Goal: Task Accomplishment & Management: Complete application form

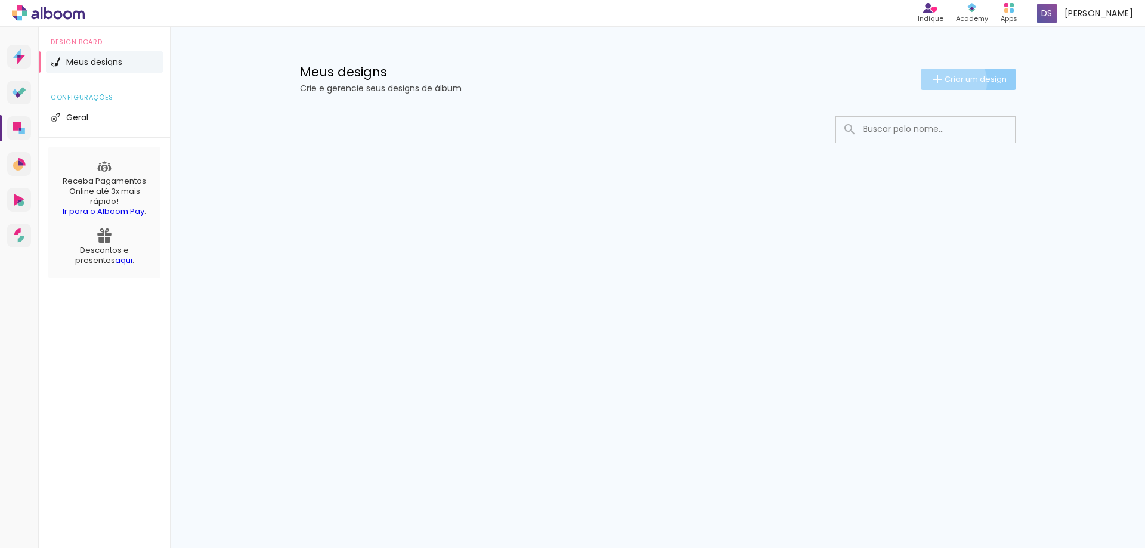
click at [947, 82] on span "Criar um design" at bounding box center [975, 79] width 62 height 8
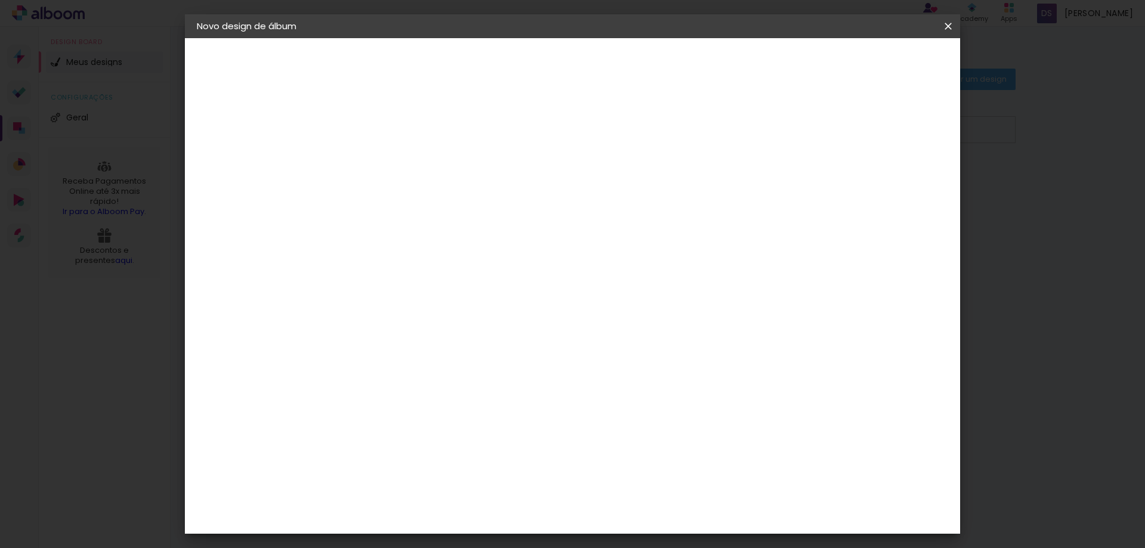
click at [392, 164] on input at bounding box center [392, 160] width 0 height 18
type input "[PERSON_NAME] e [PERSON_NAME]"
type paper-input "[PERSON_NAME] e [PERSON_NAME]"
drag, startPoint x: 689, startPoint y: 177, endPoint x: 690, endPoint y: 170, distance: 7.4
click at [426, 175] on div at bounding box center [392, 161] width 68 height 90
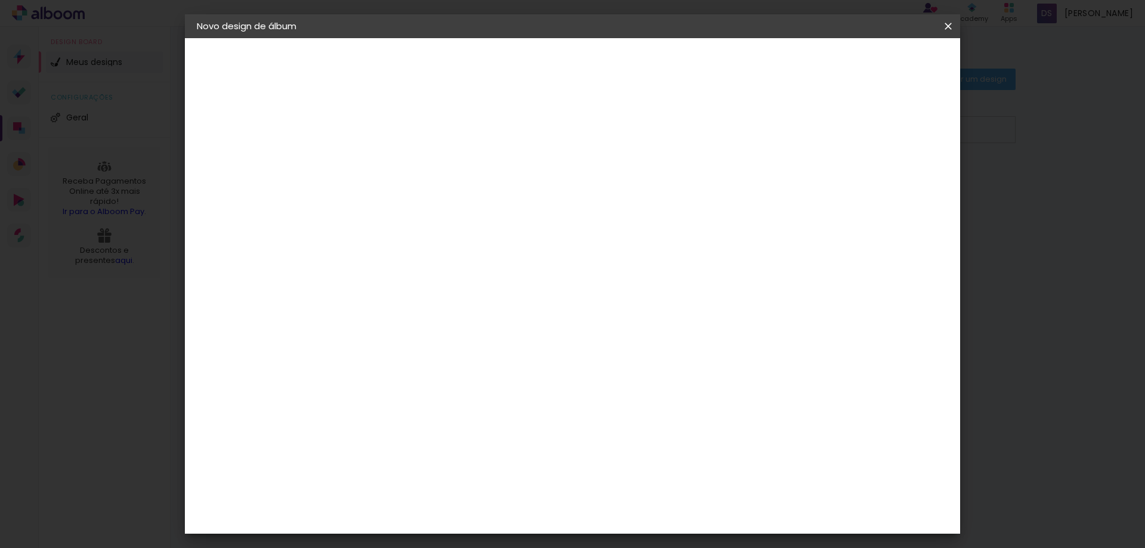
click at [392, 168] on input "[PERSON_NAME] e [PERSON_NAME]" at bounding box center [392, 160] width 0 height 18
click at [0, 0] on slot "Avançar" at bounding box center [0, 0] width 0 height 0
click at [440, 229] on input at bounding box center [422, 226] width 120 height 15
type input "facicolor"
type paper-input "facicolor"
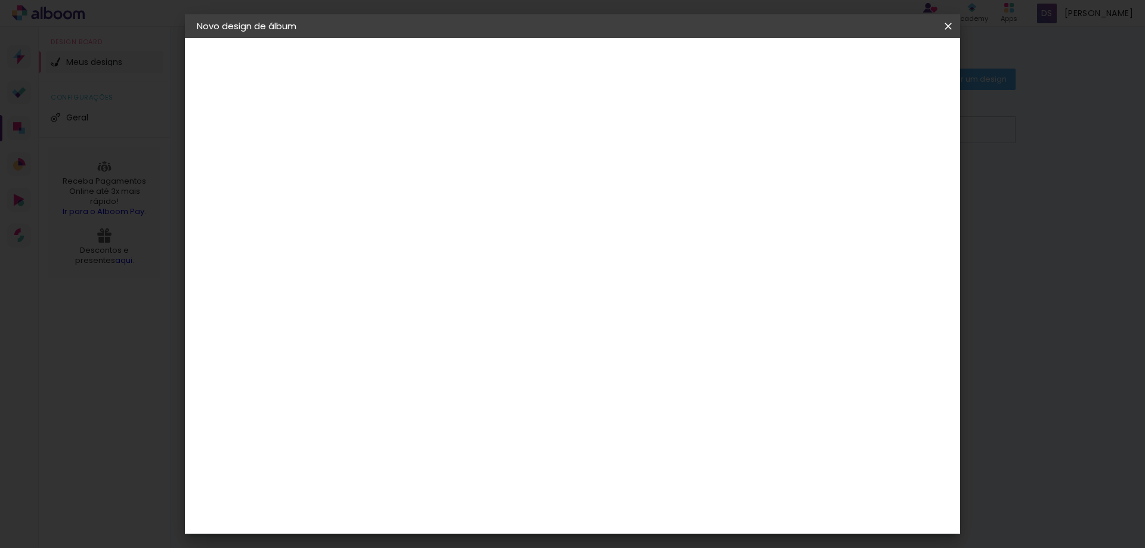
click at [463, 217] on paper-input-container "facicolor" at bounding box center [410, 227] width 105 height 27
click at [577, 241] on div "Sugerir uma encadernadora" at bounding box center [540, 248] width 74 height 19
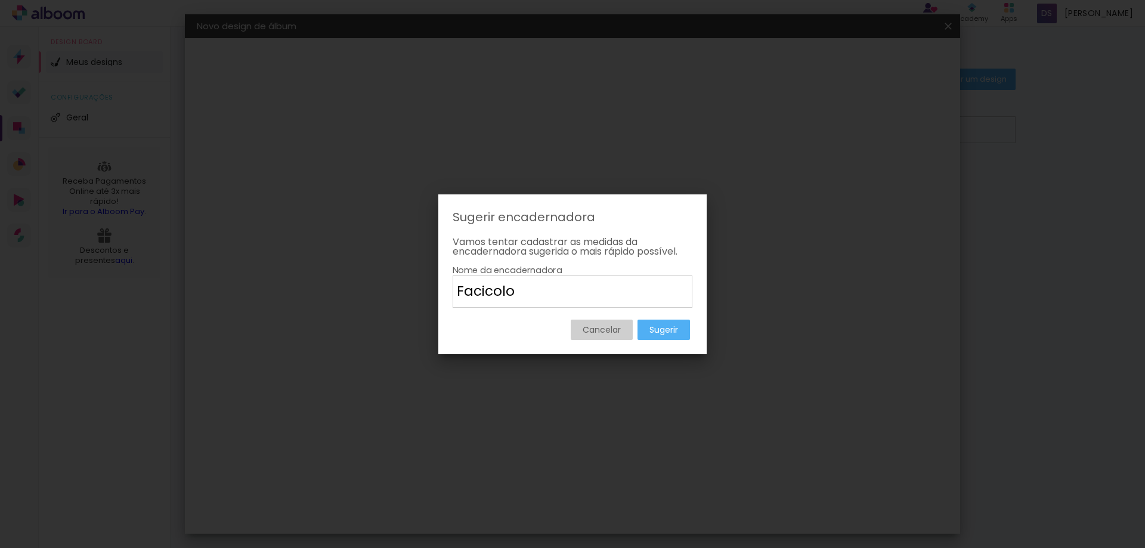
type input "Facicolor"
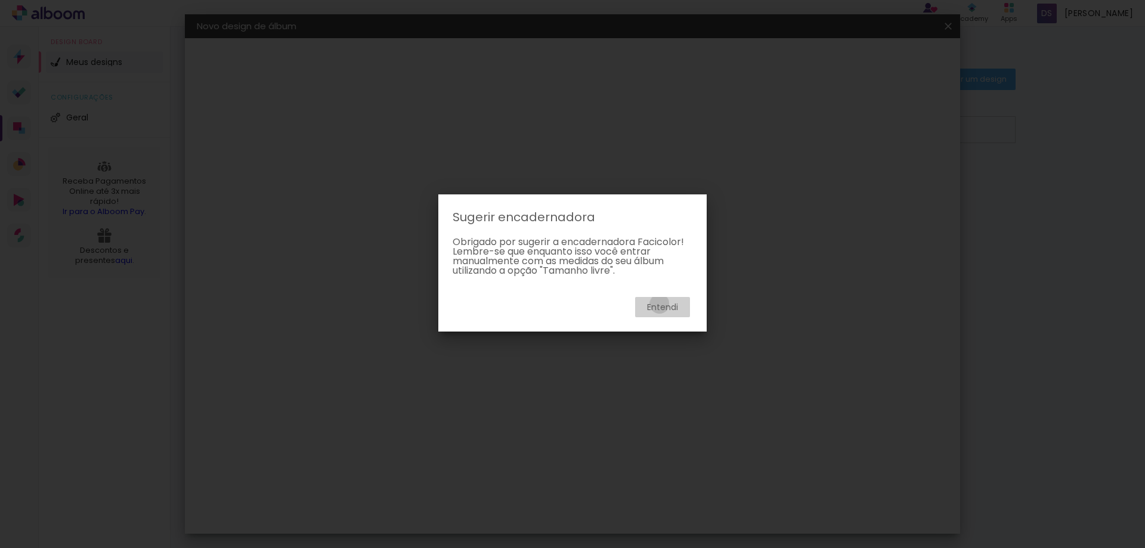
click at [0, 0] on slot "Entendi" at bounding box center [0, 0] width 0 height 0
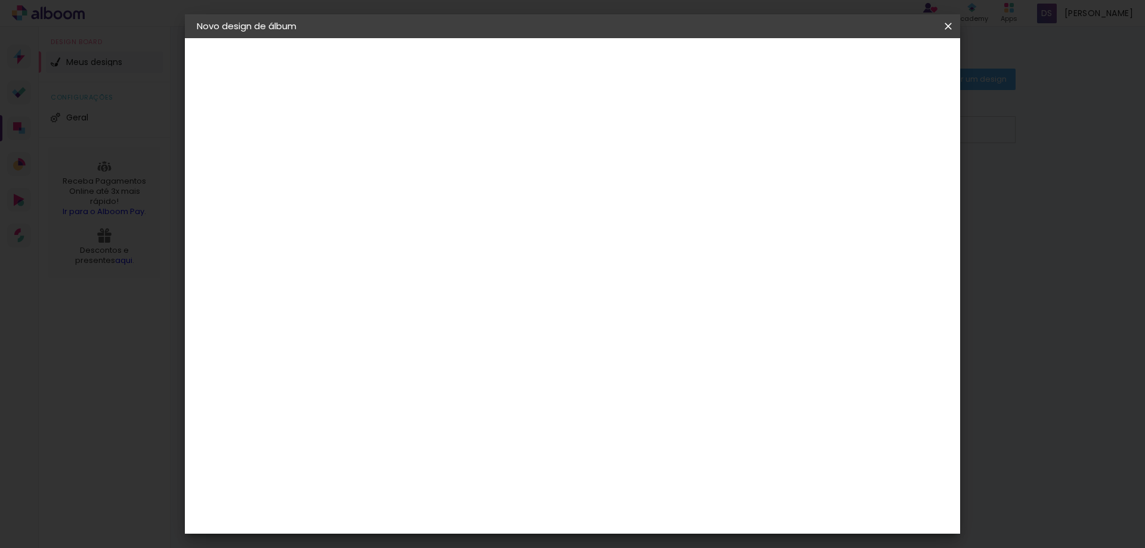
click at [583, 67] on div "Voltar Avançar" at bounding box center [523, 63] width 119 height 20
click at [577, 252] on div "Sugerir uma encadernadora" at bounding box center [540, 248] width 74 height 19
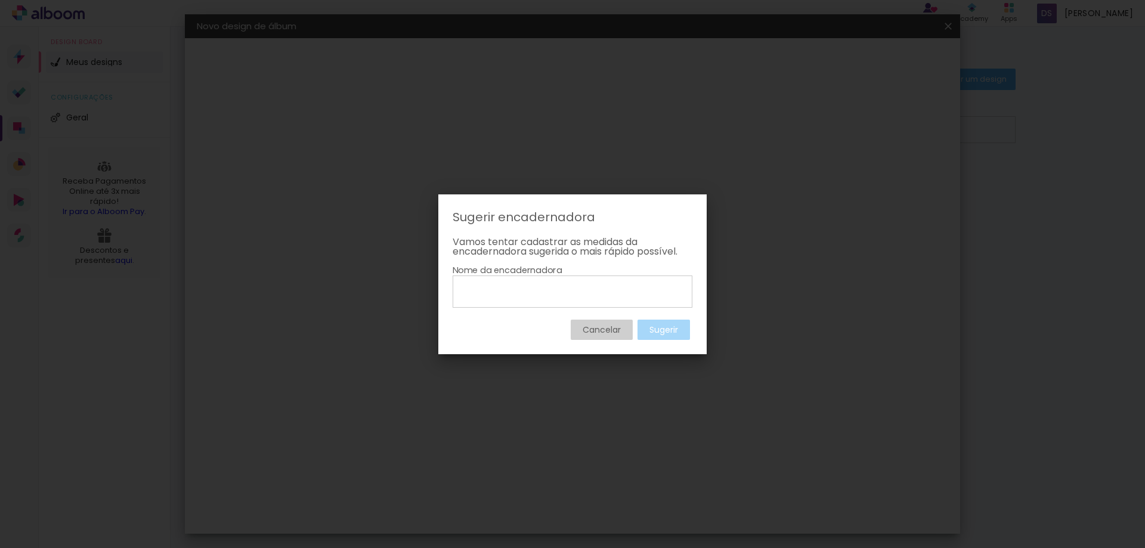
click at [613, 287] on input at bounding box center [572, 291] width 231 height 20
click at [612, 323] on paper-button "Cancelar" at bounding box center [601, 330] width 62 height 20
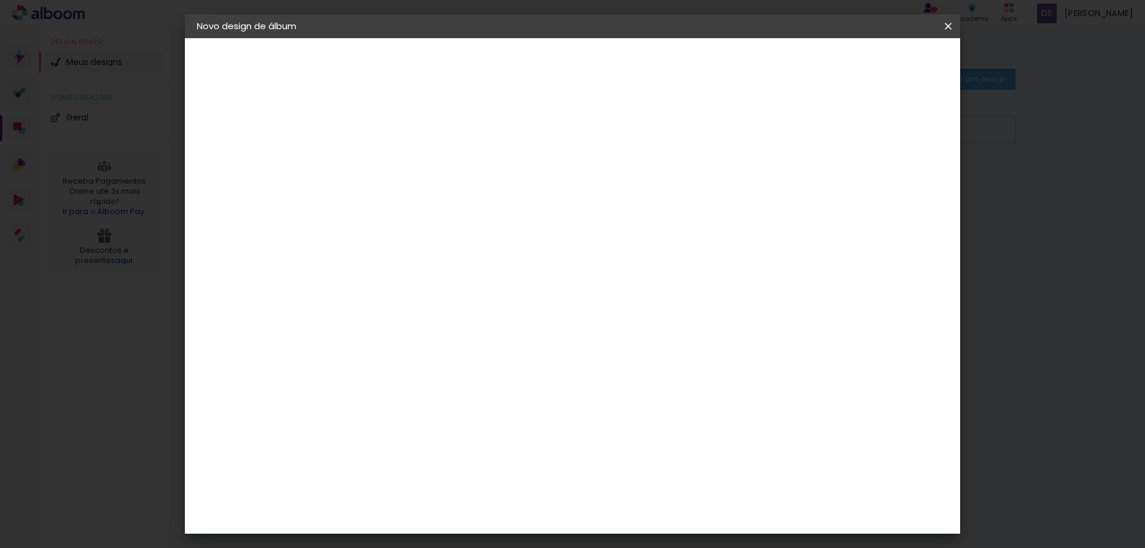
click at [583, 180] on paper-item "Tamanho Livre" at bounding box center [530, 181] width 106 height 26
click at [0, 0] on slot "Avançar" at bounding box center [0, 0] width 0 height 0
click at [814, 136] on div at bounding box center [809, 137] width 11 height 11
type paper-checkbox "on"
click at [380, 129] on input "2" at bounding box center [383, 136] width 41 height 15
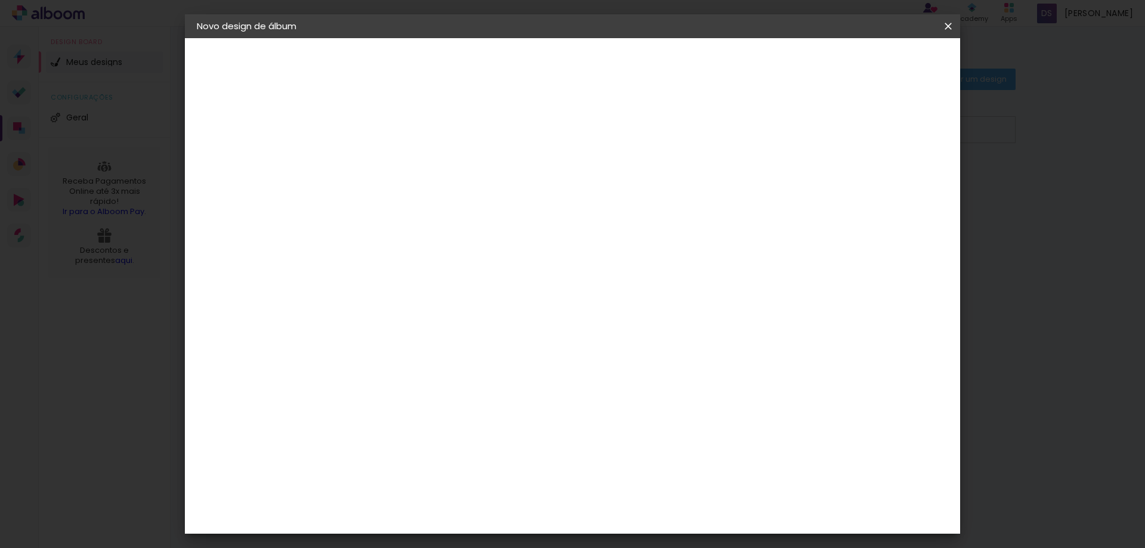
click at [0, 0] on slot "Voltar" at bounding box center [0, 0] width 0 height 0
click at [948, 33] on paper-icon-button at bounding box center [948, 25] width 24 height 21
